Goal: Task Accomplishment & Management: Manage account settings

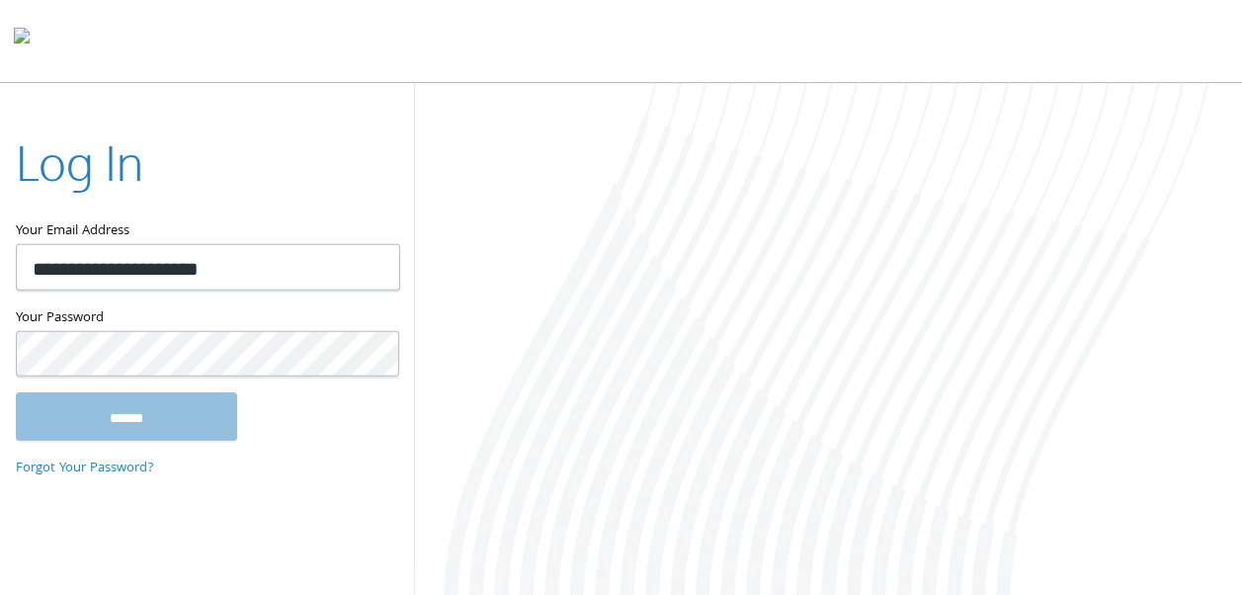
type input "**********"
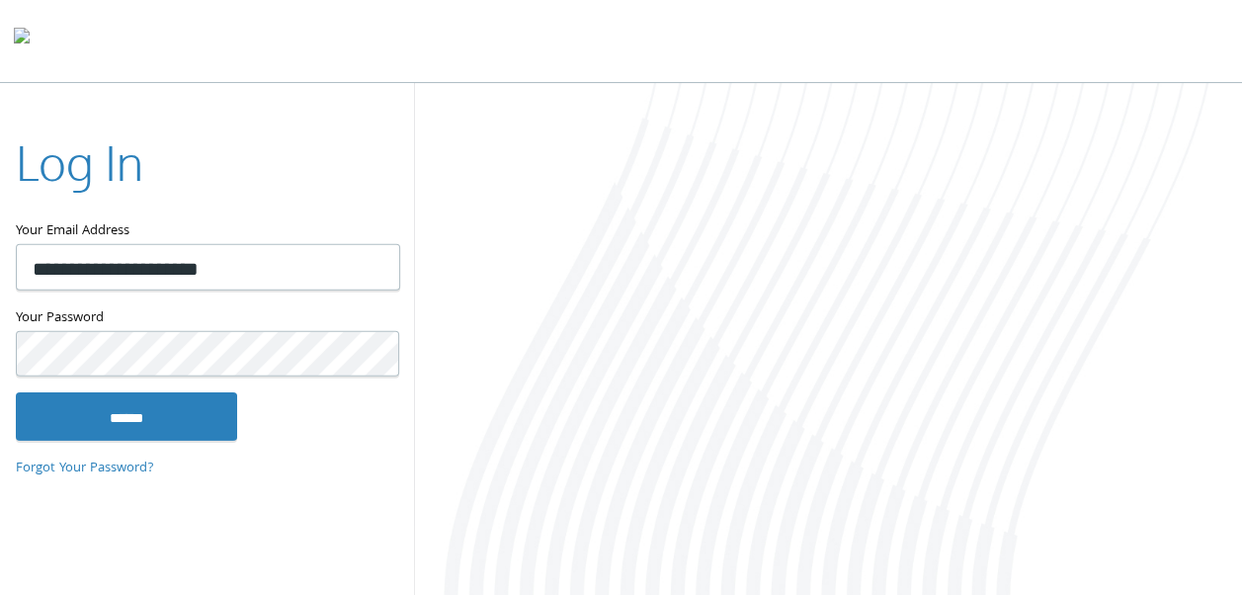
click at [16, 392] on input "******" at bounding box center [126, 415] width 221 height 47
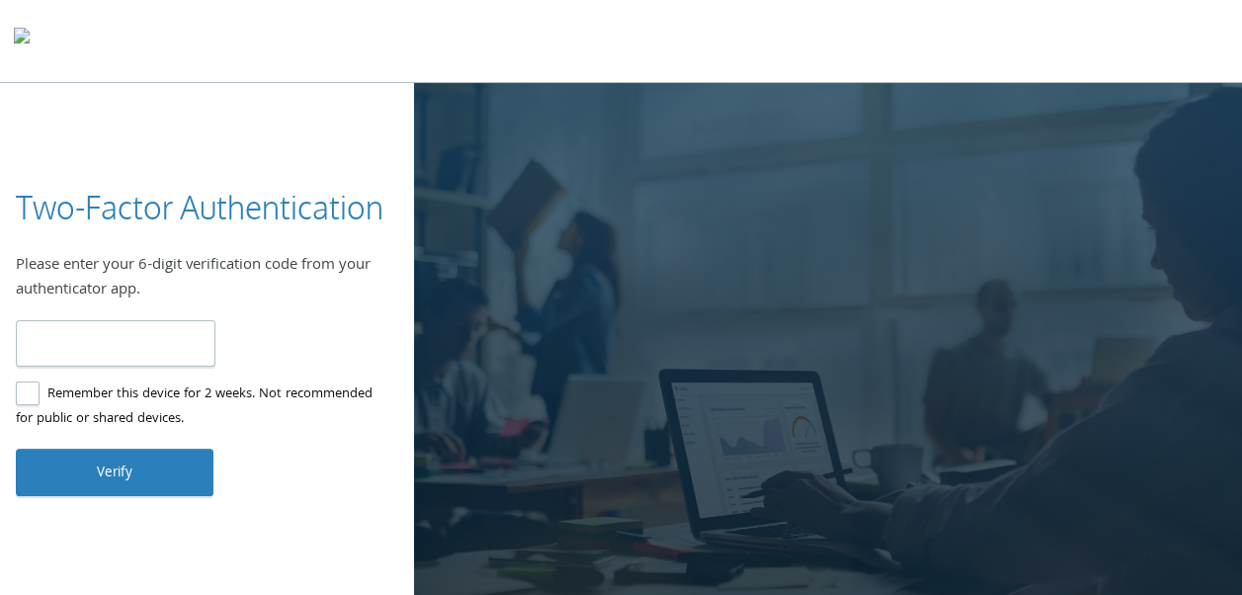
type input "*"
type input "******"
